Goal: Task Accomplishment & Management: Complete application form

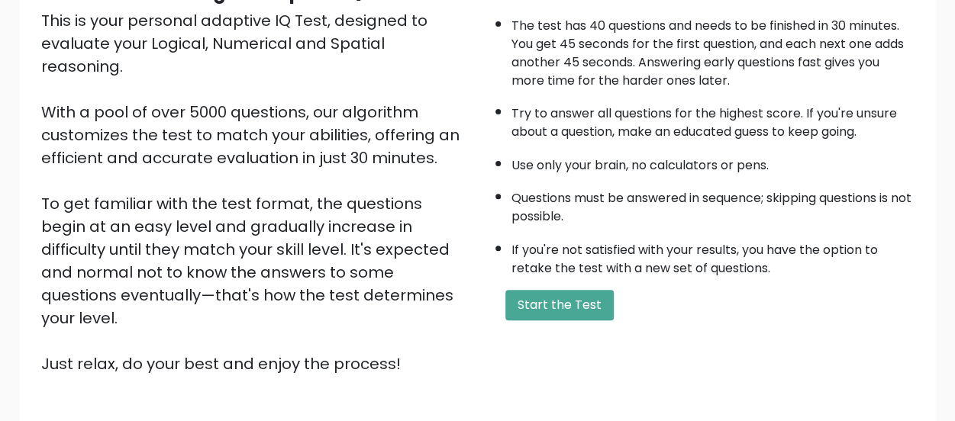
scroll to position [278, 0]
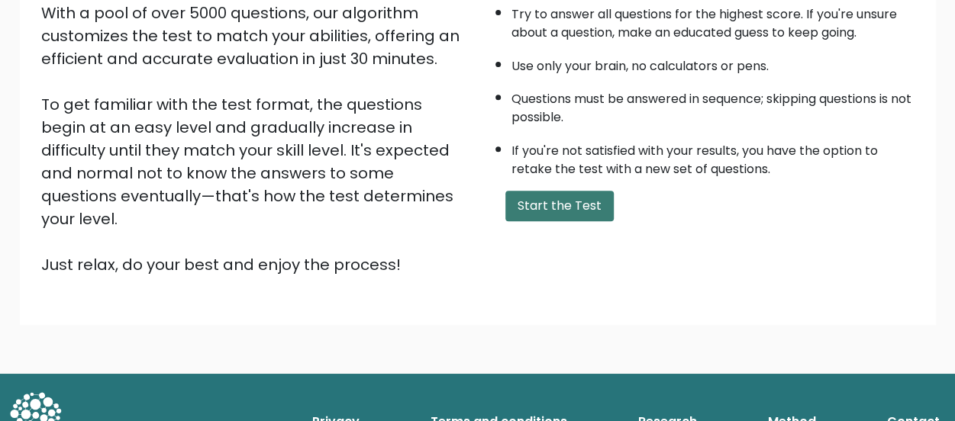
click at [552, 198] on button "Start the Test" at bounding box center [559, 206] width 108 height 31
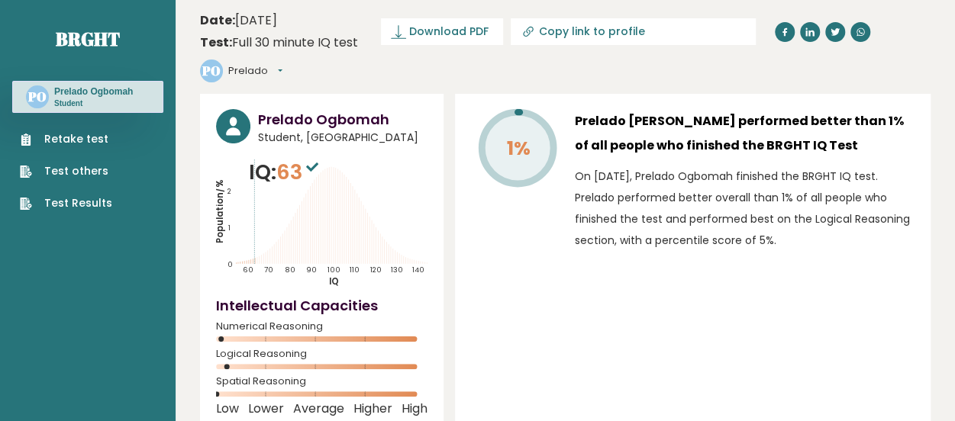
click at [81, 134] on link "Retake test" at bounding box center [66, 139] width 92 height 16
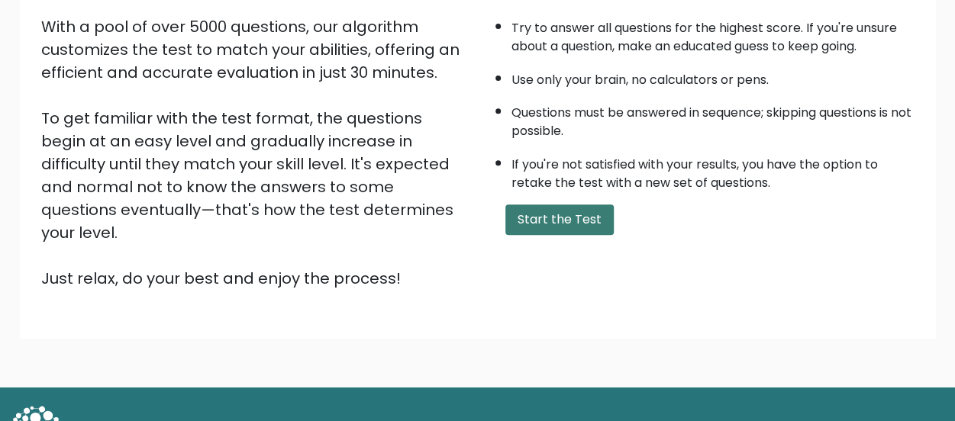
scroll to position [278, 0]
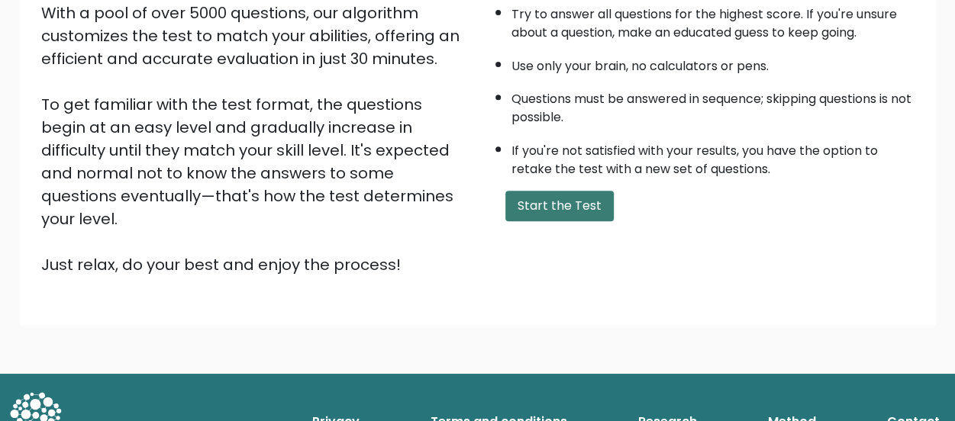
click at [576, 207] on button "Start the Test" at bounding box center [559, 206] width 108 height 31
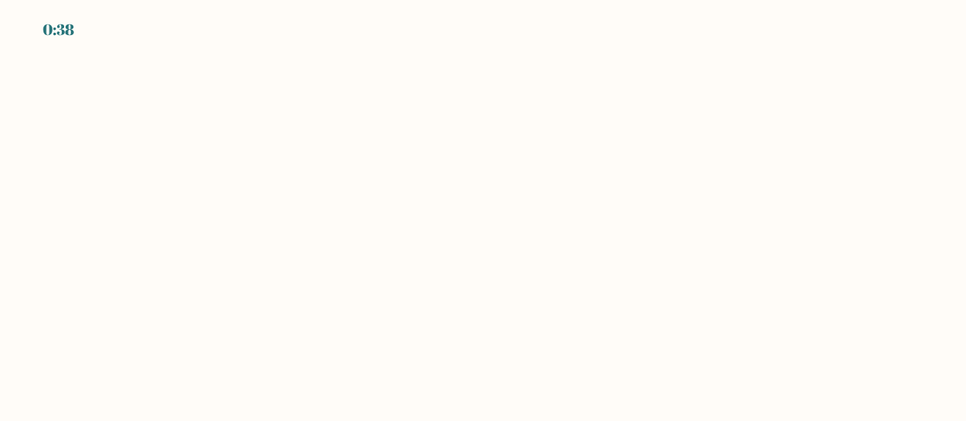
click at [443, 179] on body "0:38" at bounding box center [483, 210] width 966 height 421
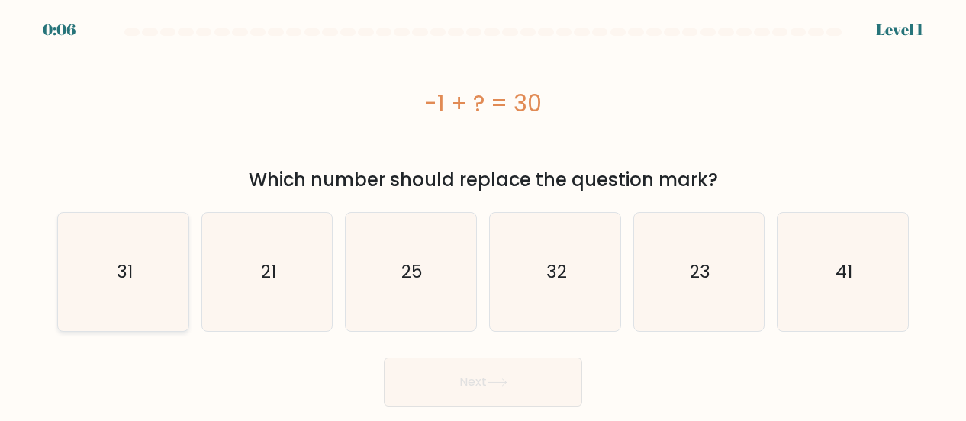
click at [136, 286] on icon "31" at bounding box center [123, 272] width 118 height 118
click at [483, 215] on input "a. 31" at bounding box center [483, 213] width 1 height 4
radio input "true"
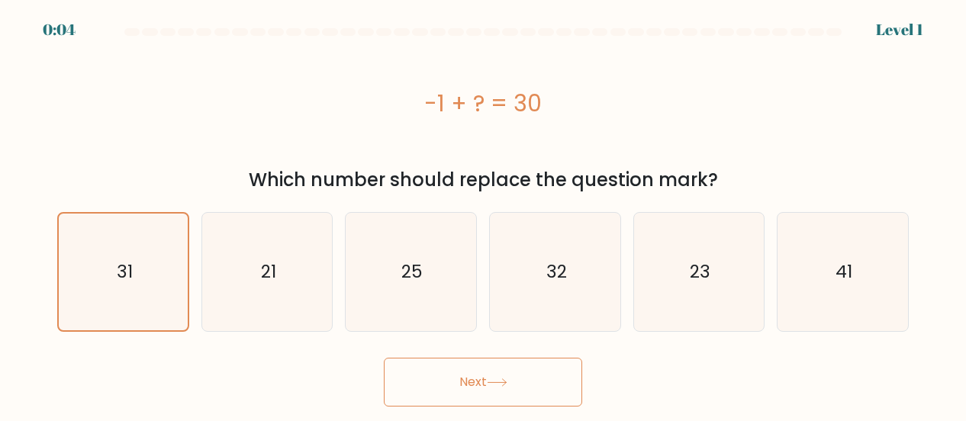
click at [487, 378] on button "Next" at bounding box center [483, 382] width 198 height 49
click at [488, 376] on button "Next" at bounding box center [483, 382] width 198 height 49
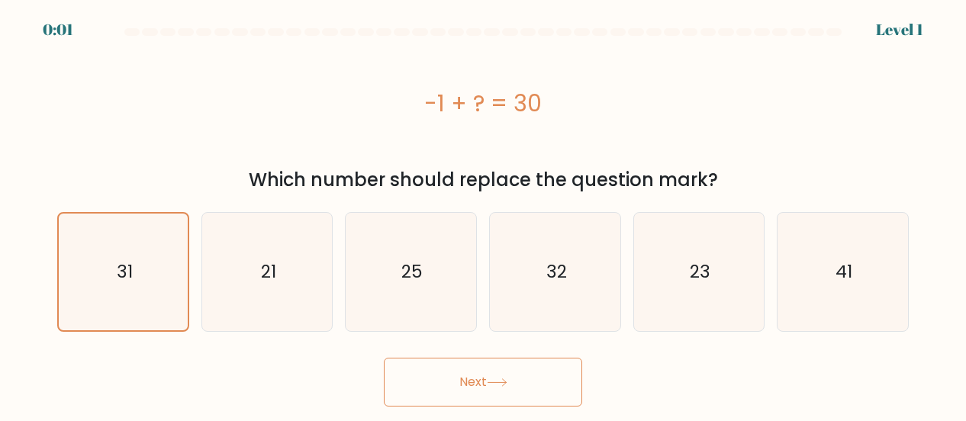
click at [488, 376] on button "Next" at bounding box center [483, 382] width 198 height 49
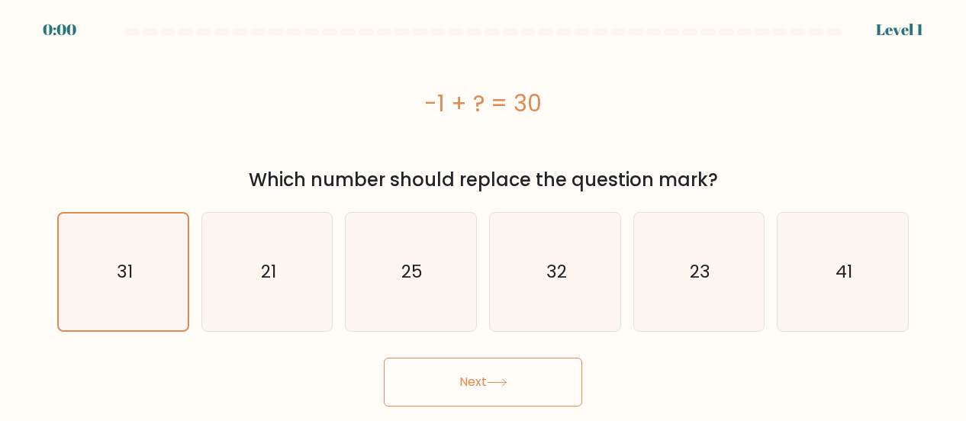
click at [488, 376] on button "Next" at bounding box center [483, 382] width 198 height 49
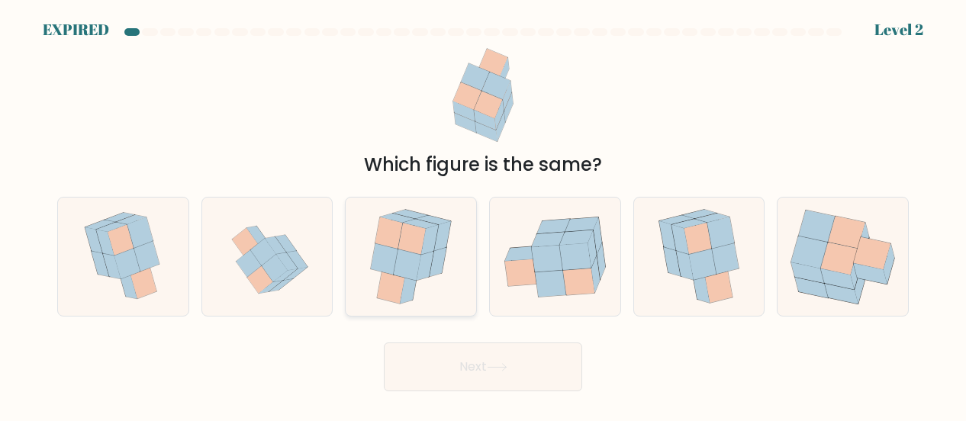
click at [394, 269] on icon at bounding box center [384, 259] width 27 height 31
click at [483, 215] on input "c." at bounding box center [483, 213] width 1 height 4
radio input "true"
click at [476, 366] on button "Next" at bounding box center [483, 367] width 198 height 49
click at [473, 363] on button "Next" at bounding box center [483, 367] width 198 height 49
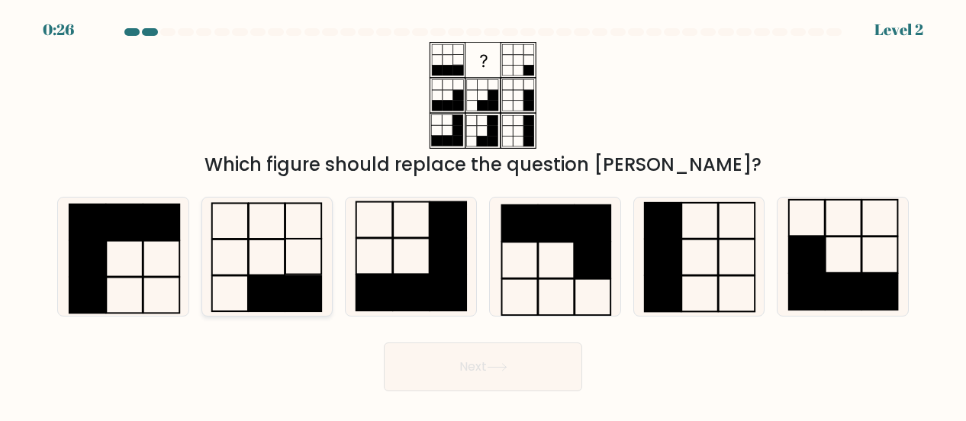
click at [273, 256] on icon at bounding box center [267, 257] width 118 height 118
click at [483, 215] on input "b." at bounding box center [483, 213] width 1 height 4
radio input "true"
click at [273, 256] on icon at bounding box center [267, 256] width 117 height 117
click at [483, 215] on input "b." at bounding box center [483, 213] width 1 height 4
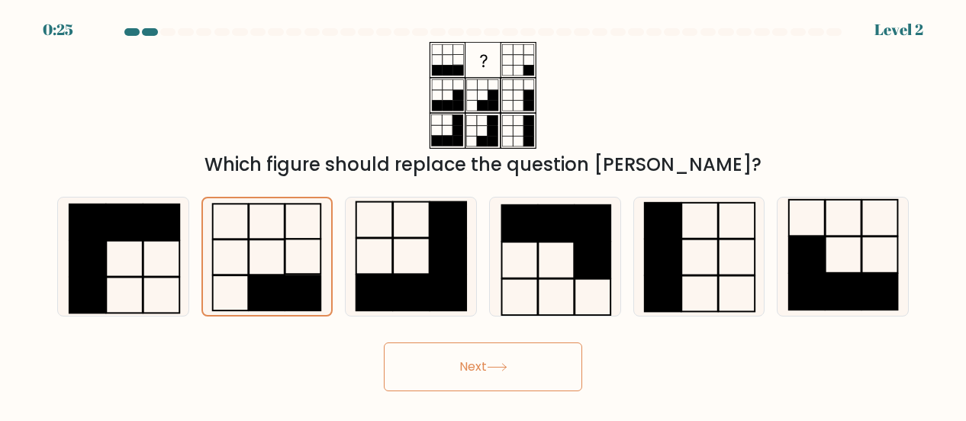
click at [498, 376] on button "Next" at bounding box center [483, 367] width 198 height 49
click at [495, 369] on icon at bounding box center [497, 367] width 21 height 8
click at [494, 361] on button "Next" at bounding box center [483, 367] width 198 height 49
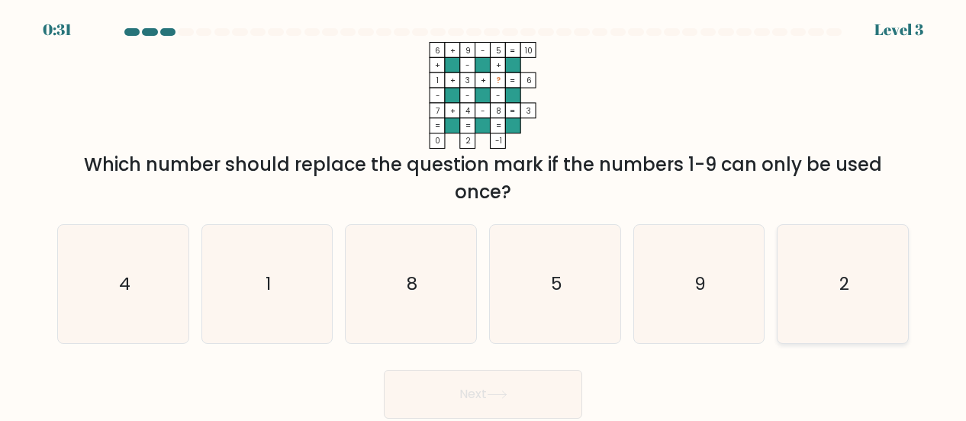
click at [847, 295] on text "2" at bounding box center [845, 285] width 10 height 24
click at [484, 215] on input "f. 2" at bounding box center [483, 213] width 1 height 4
radio input "true"
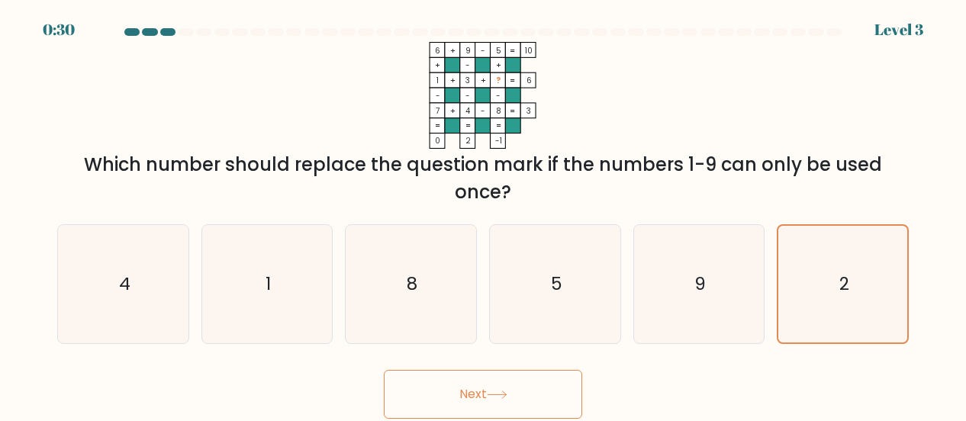
click at [483, 386] on button "Next" at bounding box center [483, 394] width 198 height 49
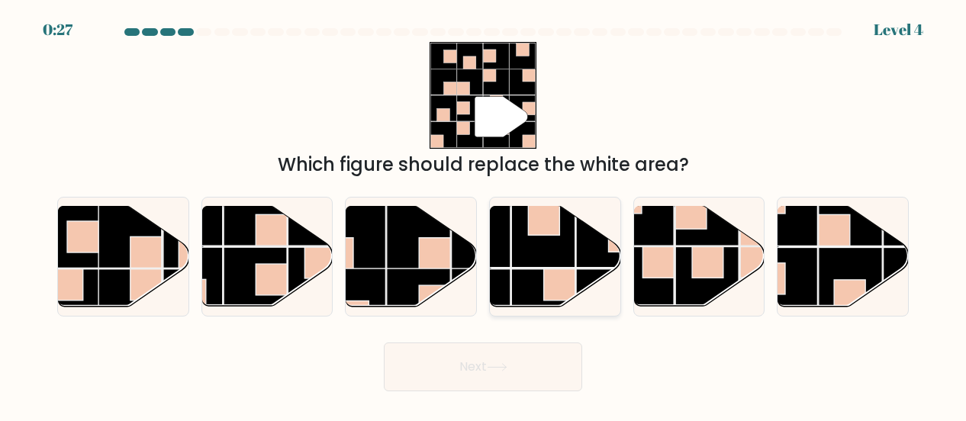
click at [584, 253] on rect at bounding box center [607, 235] width 63 height 63
click at [484, 215] on input "d." at bounding box center [483, 213] width 1 height 4
radio input "true"
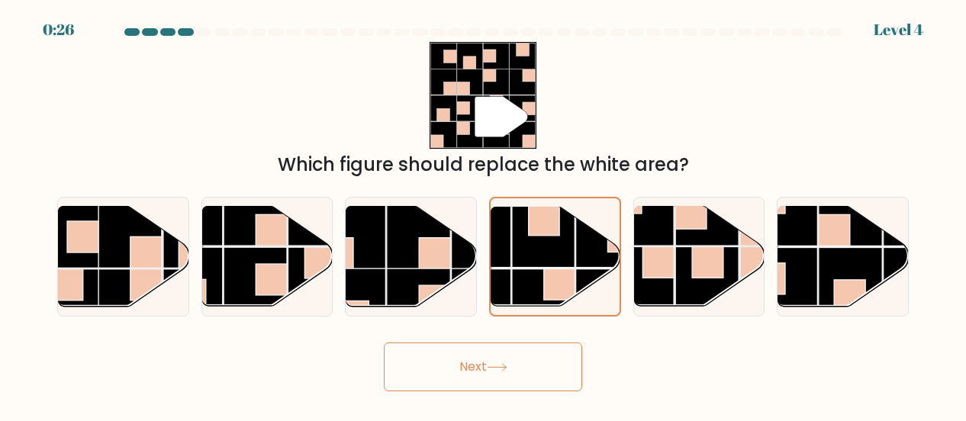
click at [526, 358] on button "Next" at bounding box center [483, 367] width 198 height 49
click at [484, 369] on button "Next" at bounding box center [483, 367] width 198 height 49
click at [482, 368] on button "Next" at bounding box center [483, 367] width 198 height 49
click at [484, 368] on button "Next" at bounding box center [483, 367] width 198 height 49
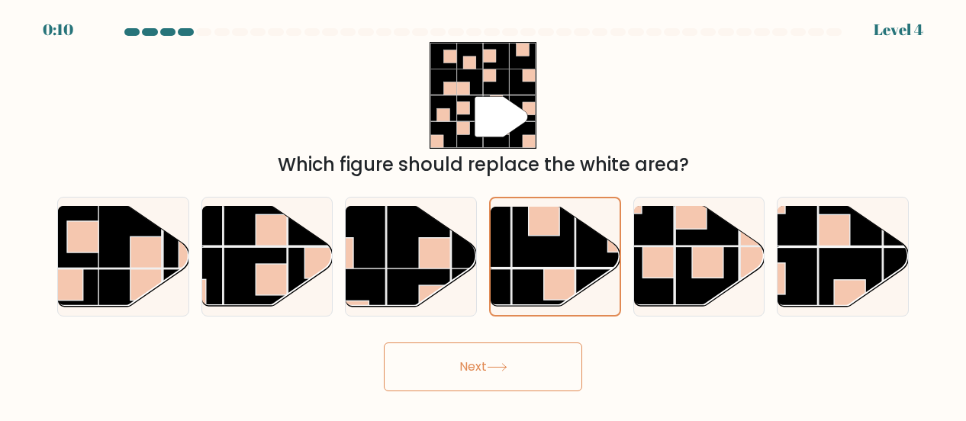
click at [484, 368] on button "Next" at bounding box center [483, 367] width 198 height 49
click at [502, 369] on icon at bounding box center [497, 367] width 21 height 8
click at [504, 369] on icon at bounding box center [497, 367] width 21 height 8
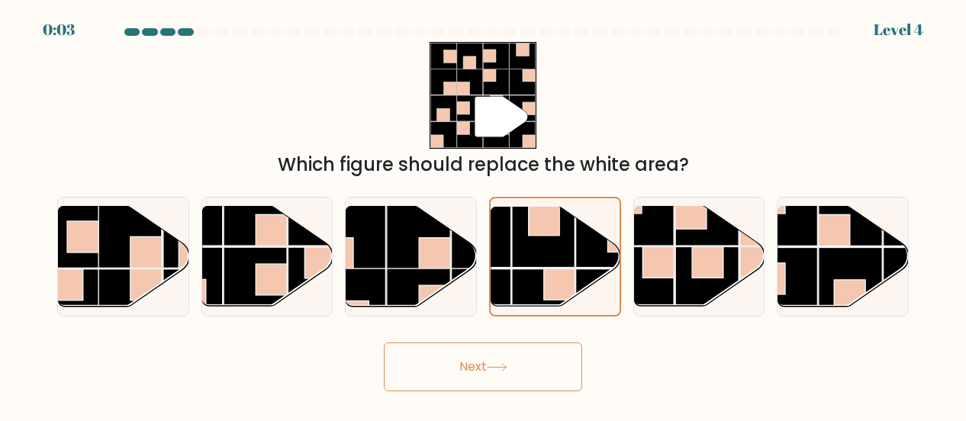
click at [504, 369] on icon at bounding box center [497, 367] width 21 height 8
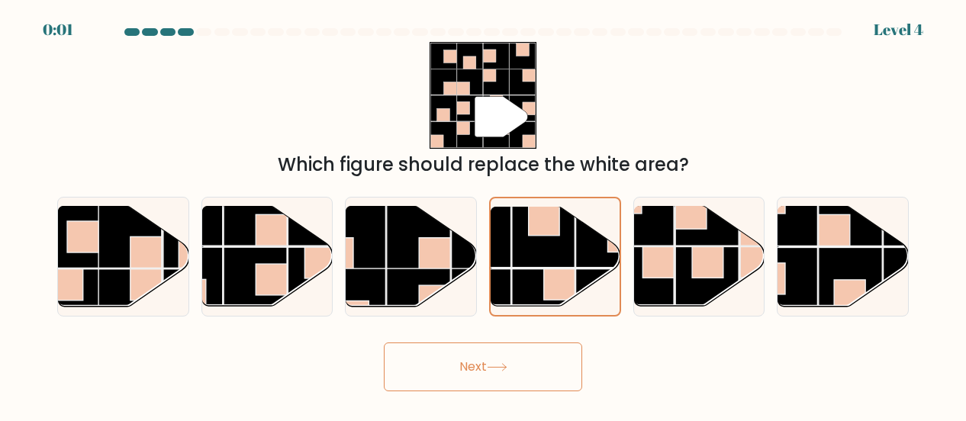
click at [504, 369] on icon at bounding box center [497, 367] width 21 height 8
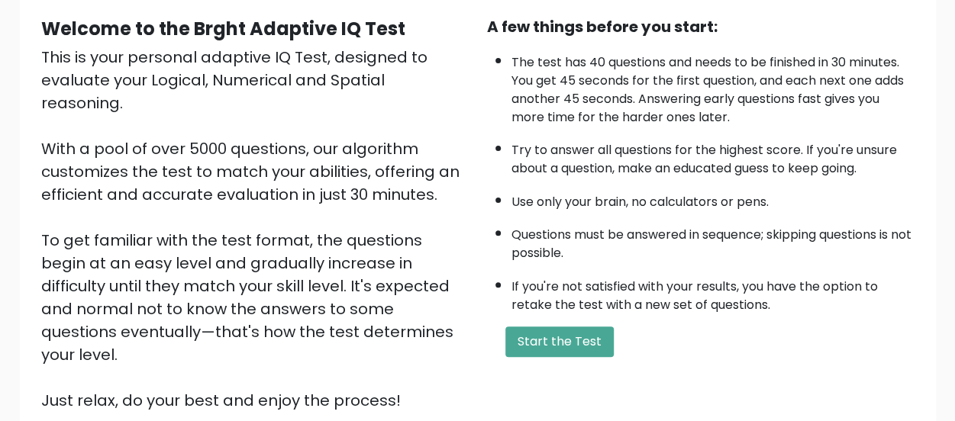
scroll to position [278, 0]
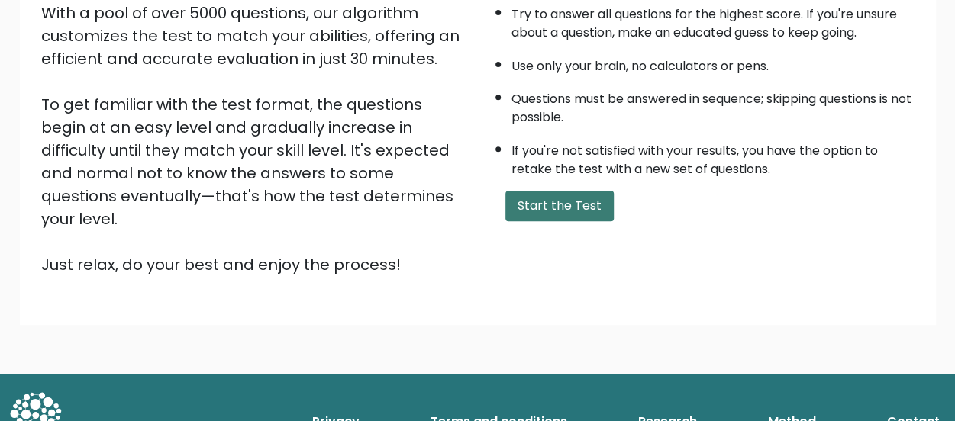
click at [547, 198] on button "Start the Test" at bounding box center [559, 206] width 108 height 31
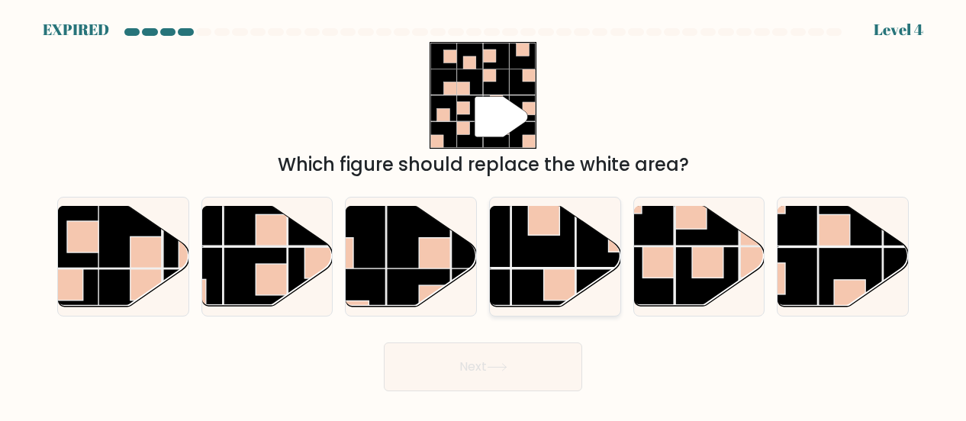
click at [570, 267] on rect at bounding box center [542, 235] width 63 height 63
click at [484, 215] on input "d." at bounding box center [483, 213] width 1 height 4
radio input "true"
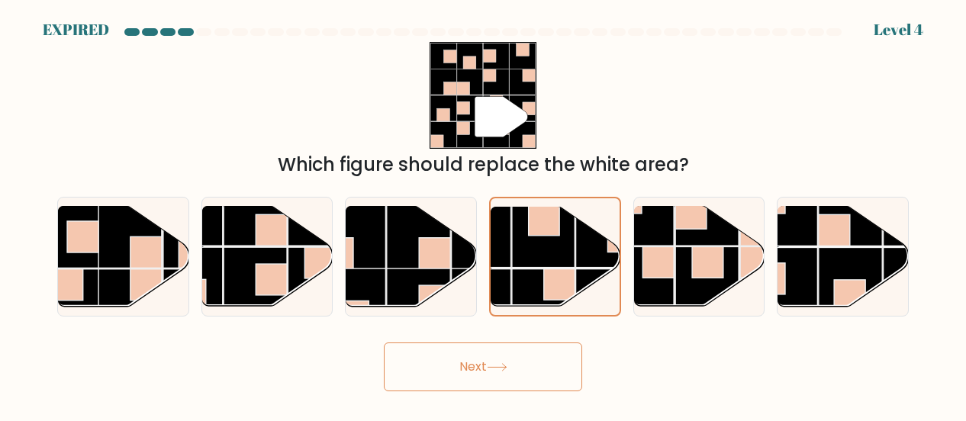
click at [519, 364] on button "Next" at bounding box center [483, 367] width 198 height 49
